Goal: Task Accomplishment & Management: Use online tool/utility

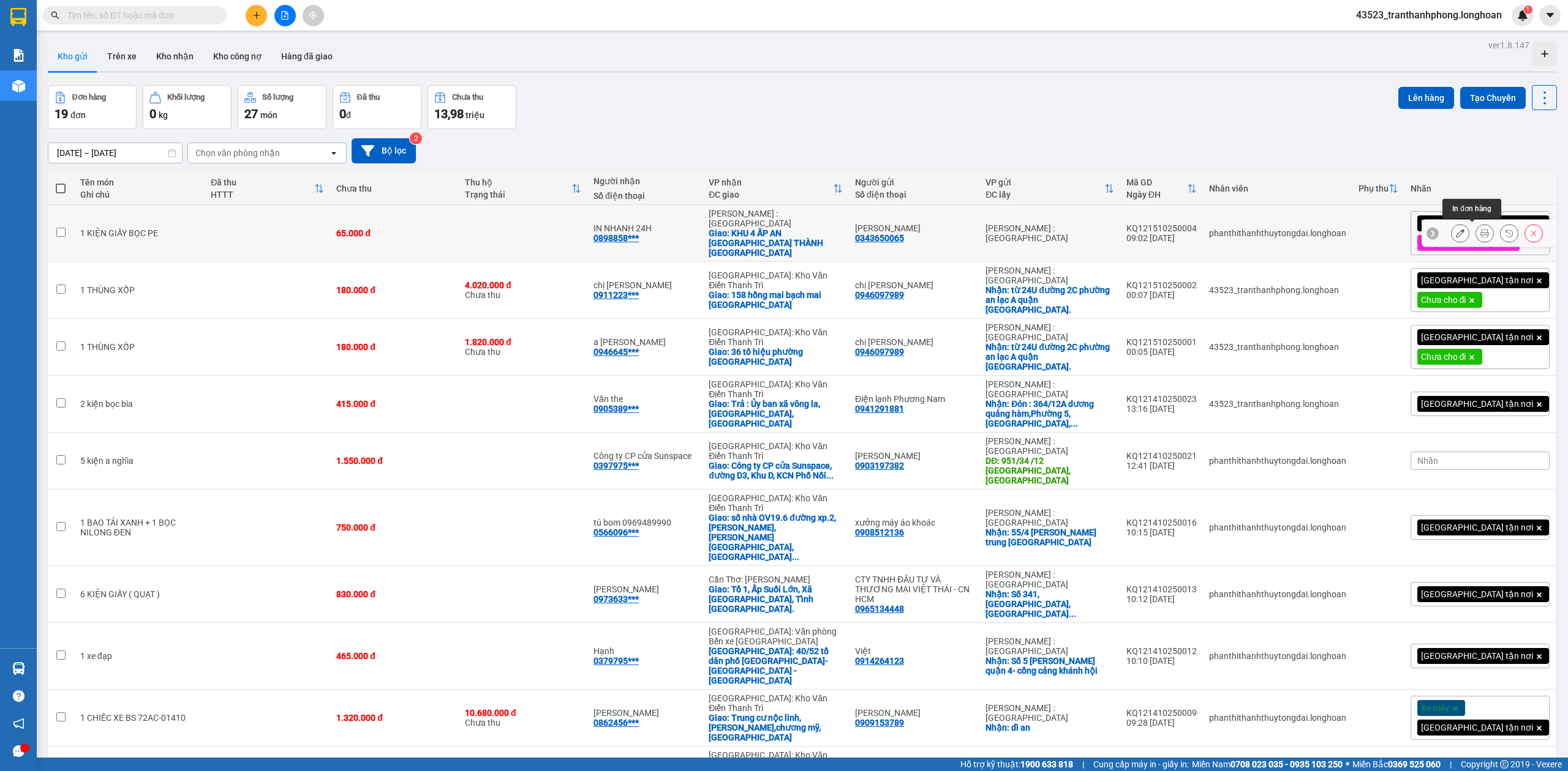
click at [1481, 229] on icon at bounding box center [1485, 233] width 9 height 9
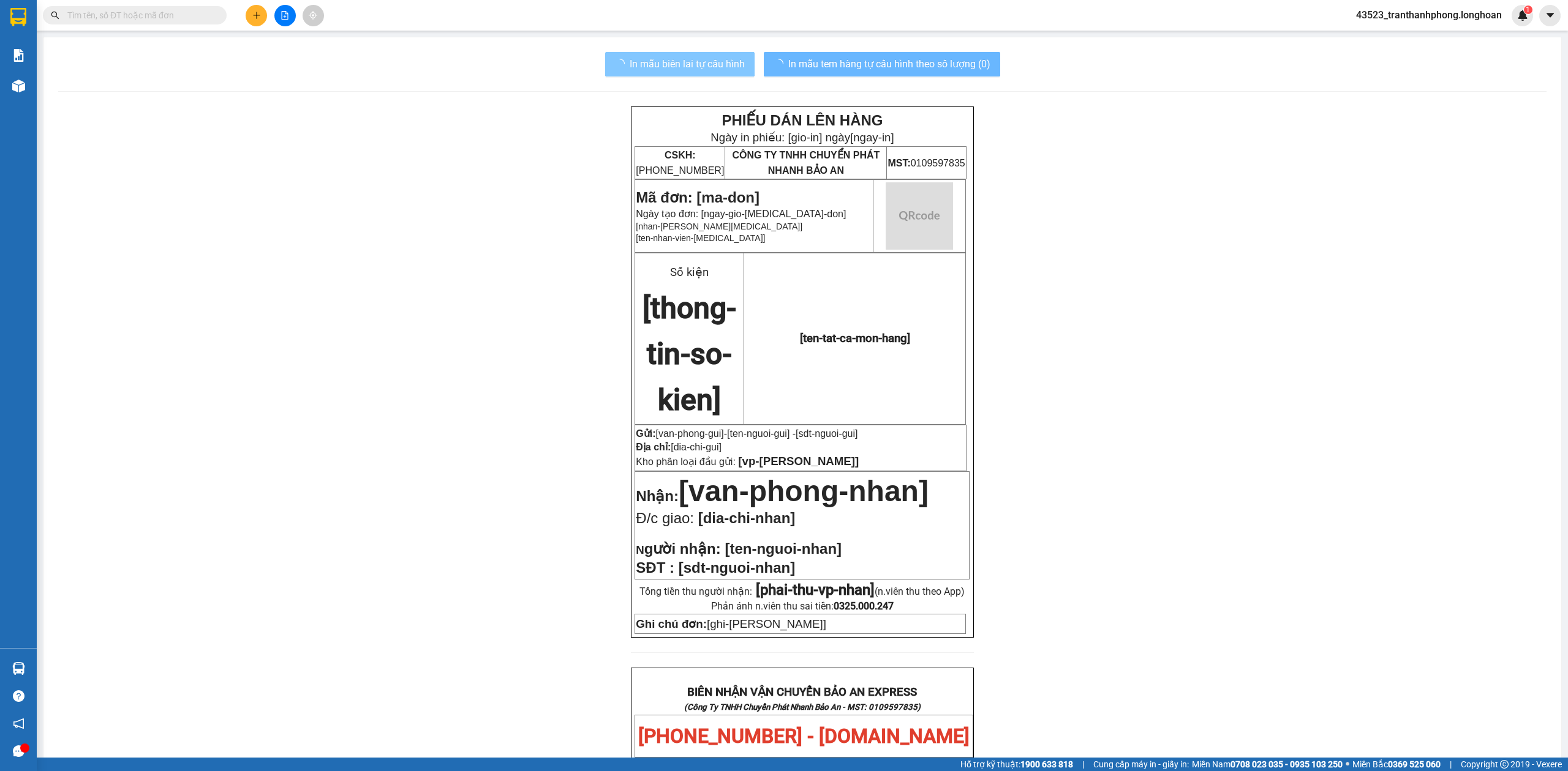
click at [677, 54] on button "In mẫu biên lai tự cấu hình" at bounding box center [680, 64] width 149 height 24
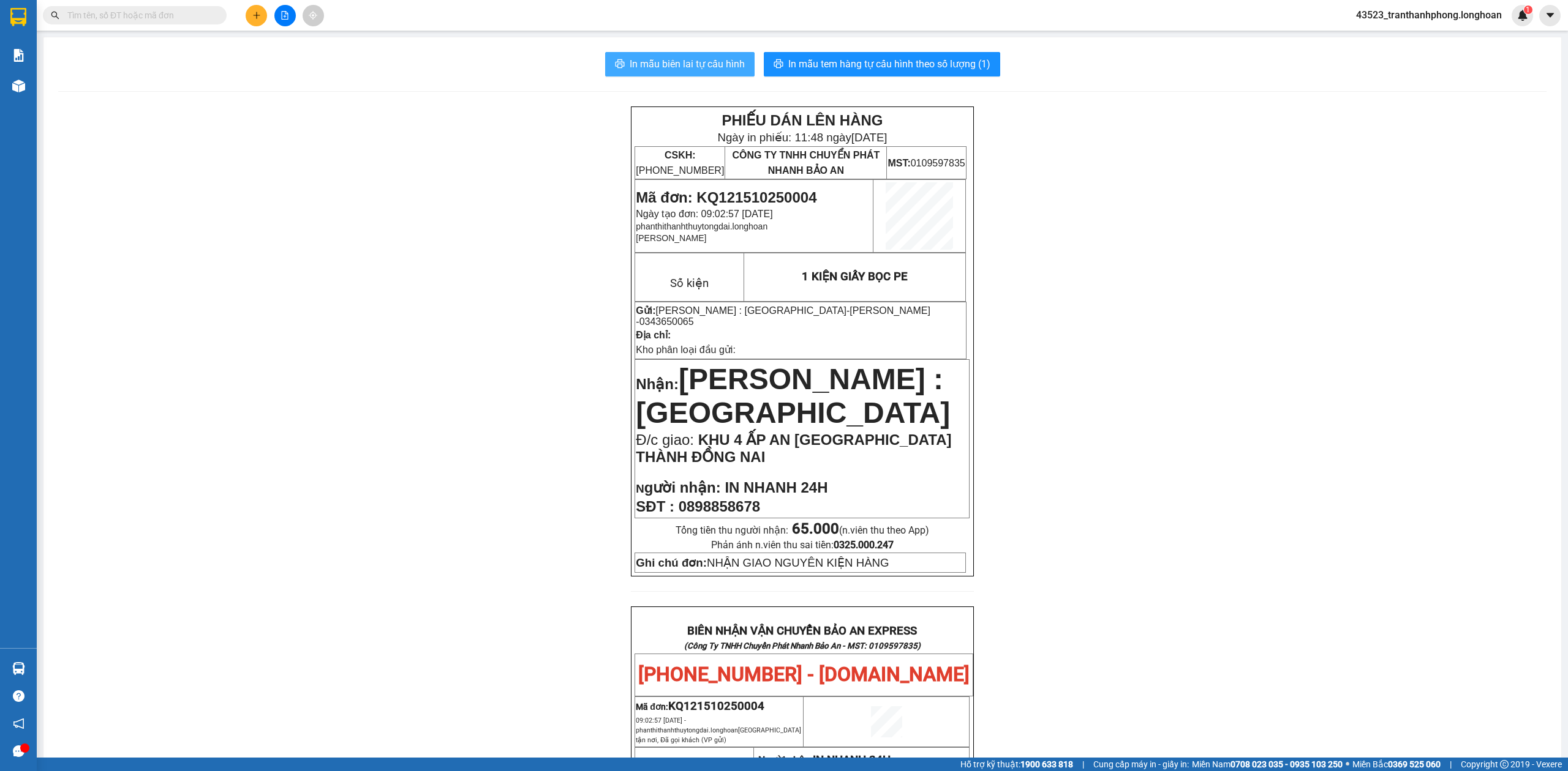
click at [686, 60] on span "In mẫu biên lai tự cấu hình" at bounding box center [687, 64] width 115 height 15
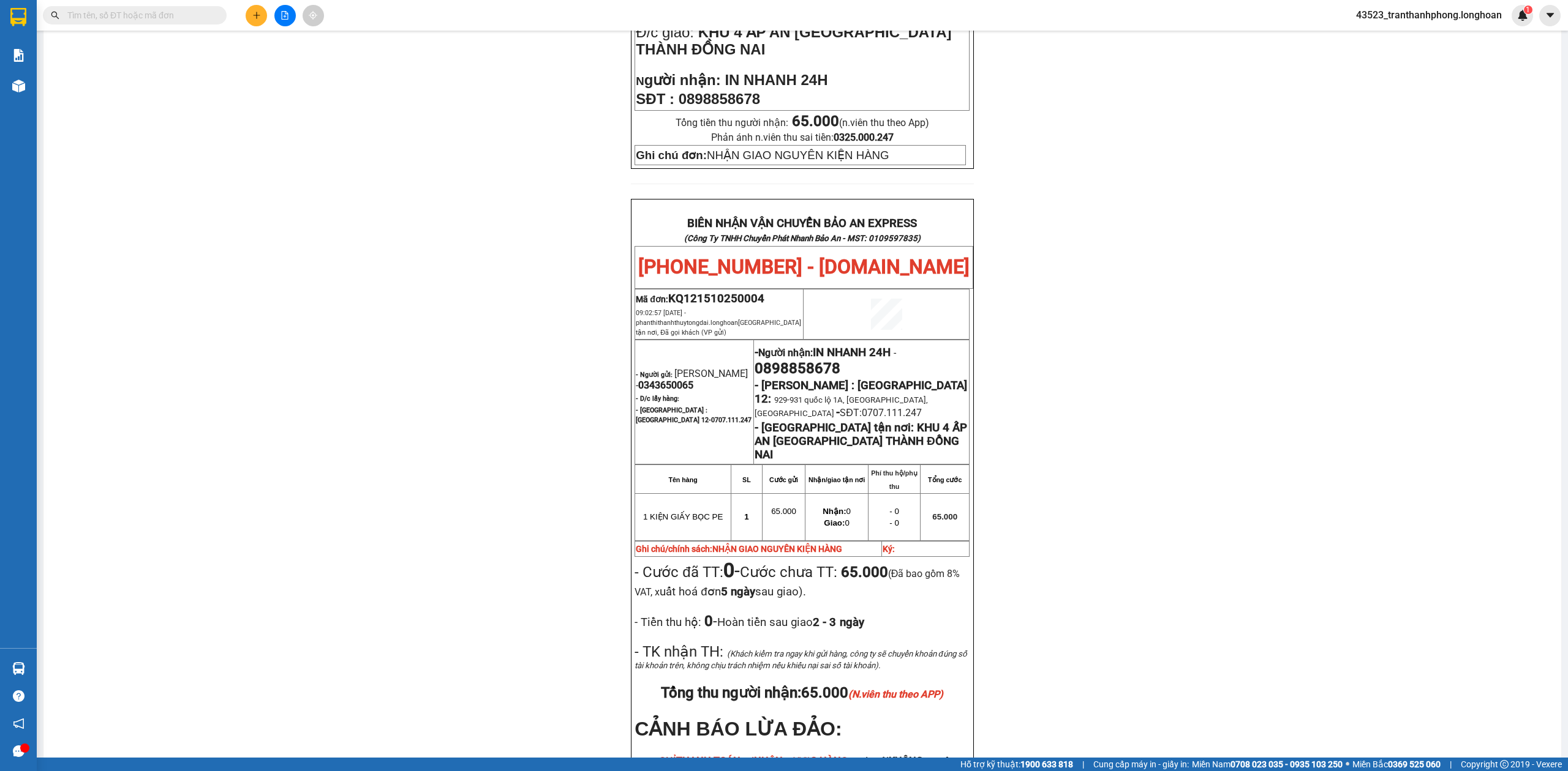
scroll to position [588, 0]
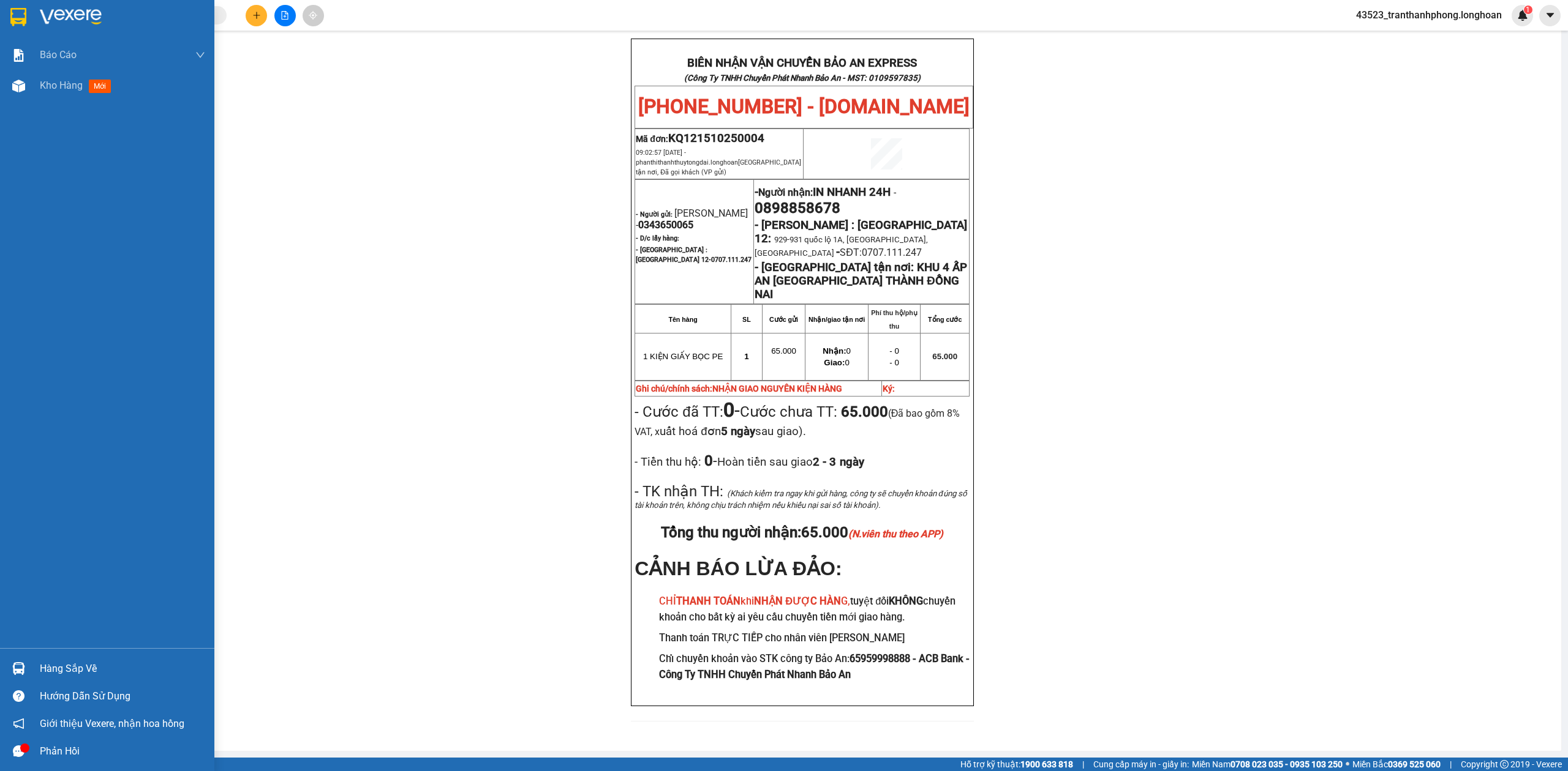
click at [45, 9] on img at bounding box center [71, 17] width 62 height 18
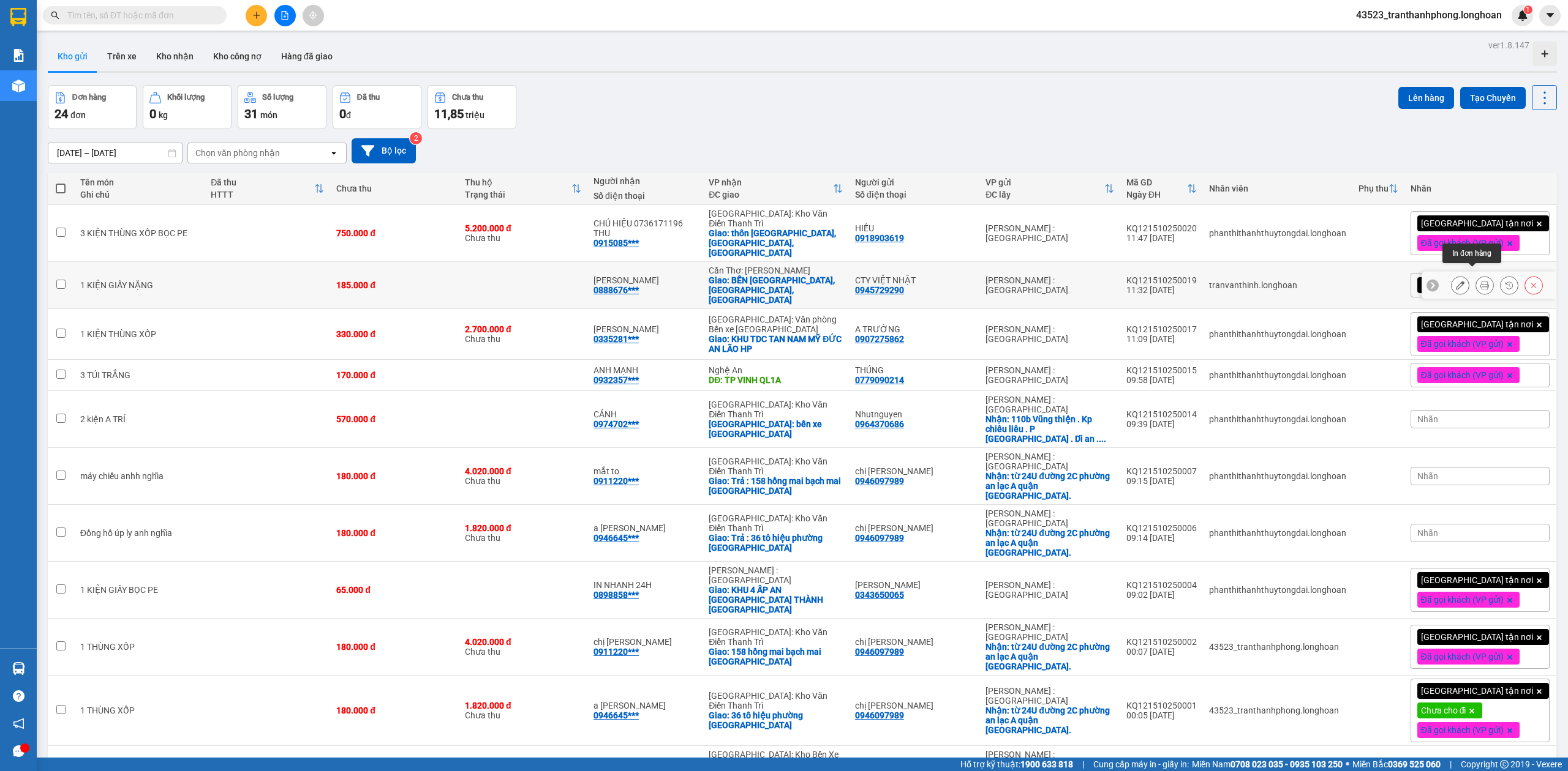
click at [1480, 281] on div at bounding box center [1484, 285] width 18 height 18
click at [1476, 275] on button at bounding box center [1485, 285] width 17 height 21
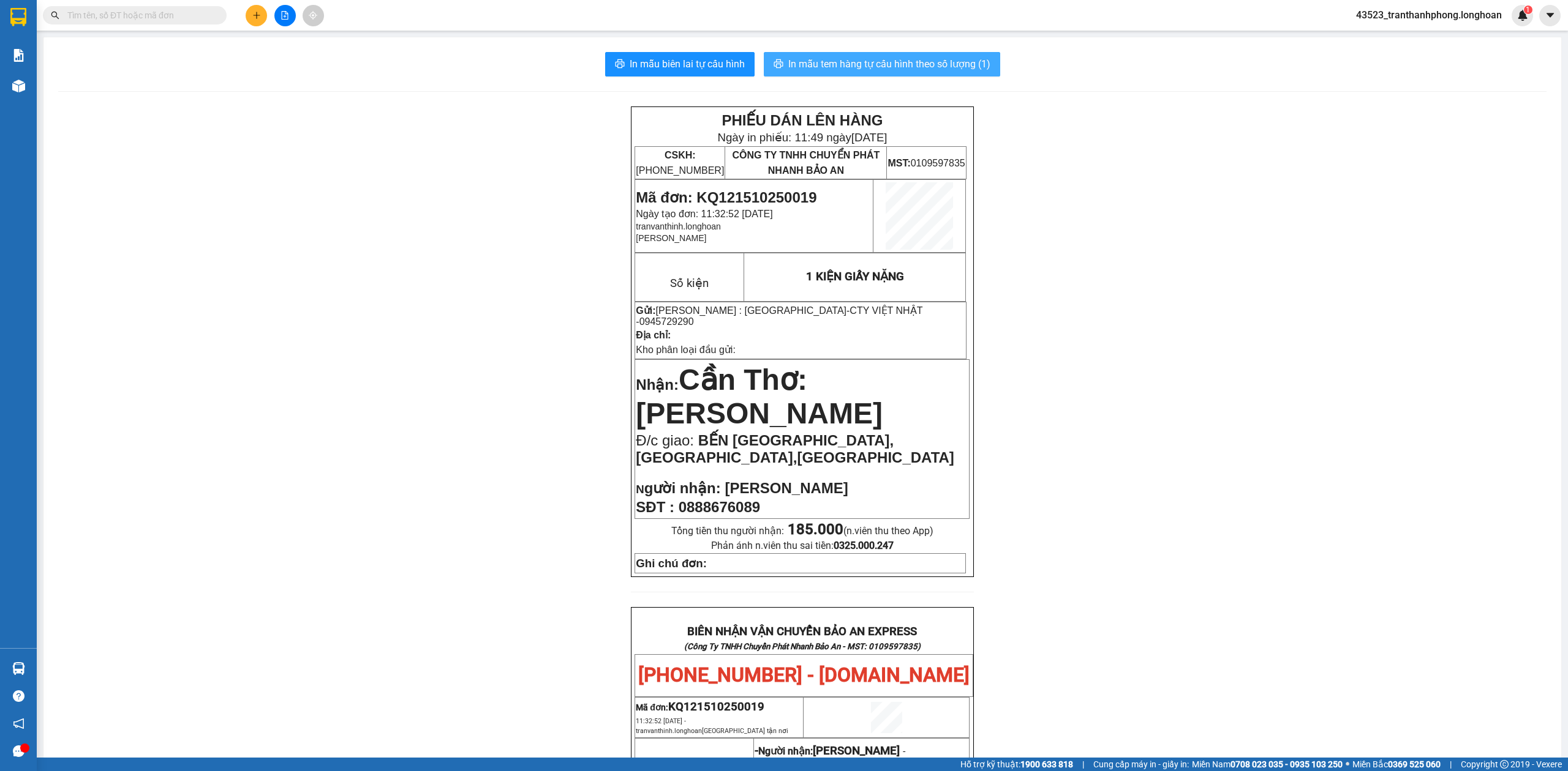
click at [968, 53] on button "In mẫu tem hàng tự cấu hình theo số lượng (1)" at bounding box center [882, 64] width 237 height 24
